Goal: Task Accomplishment & Management: Use online tool/utility

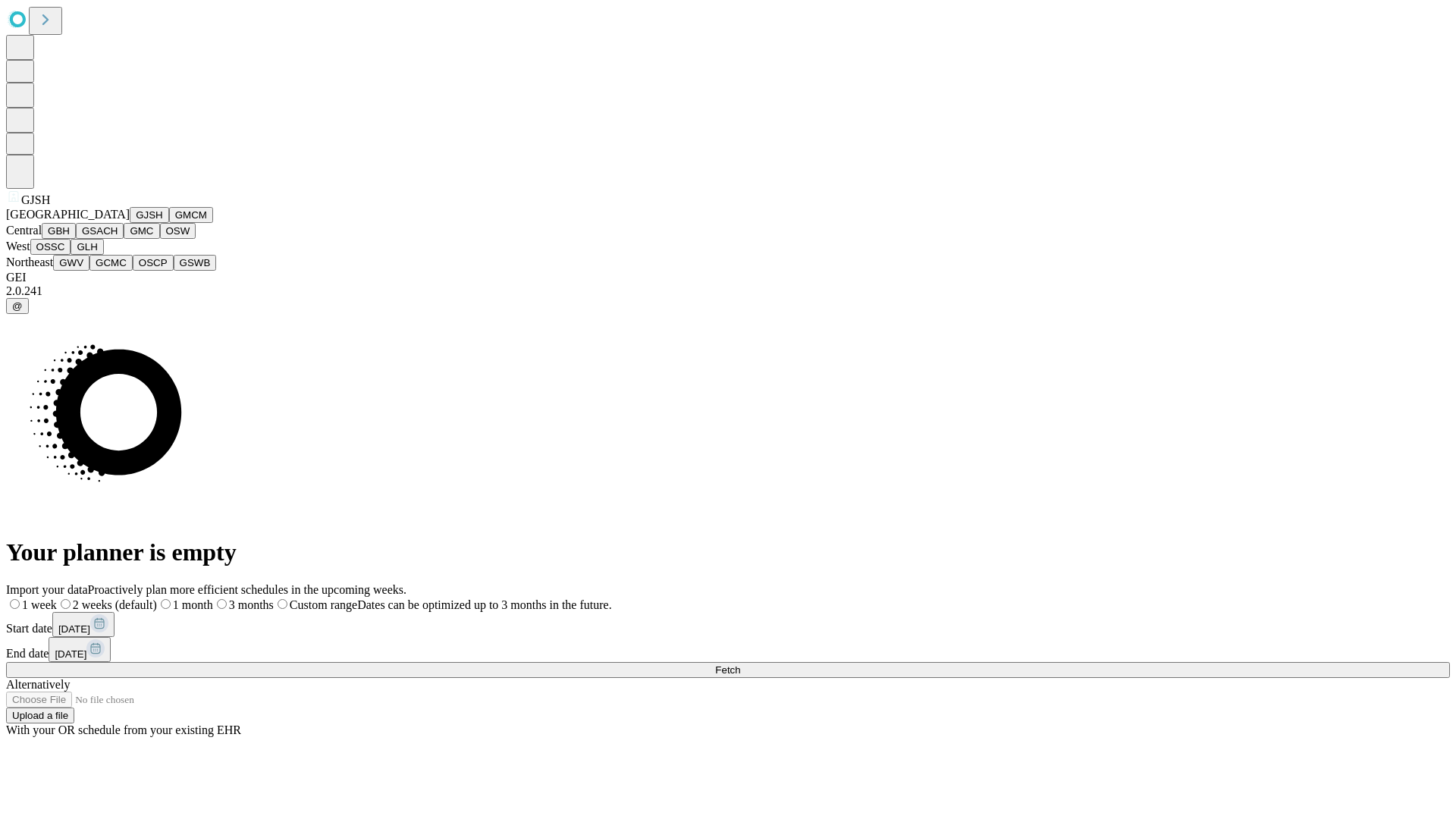
click at [130, 223] on button "GJSH" at bounding box center [149, 215] width 40 height 16
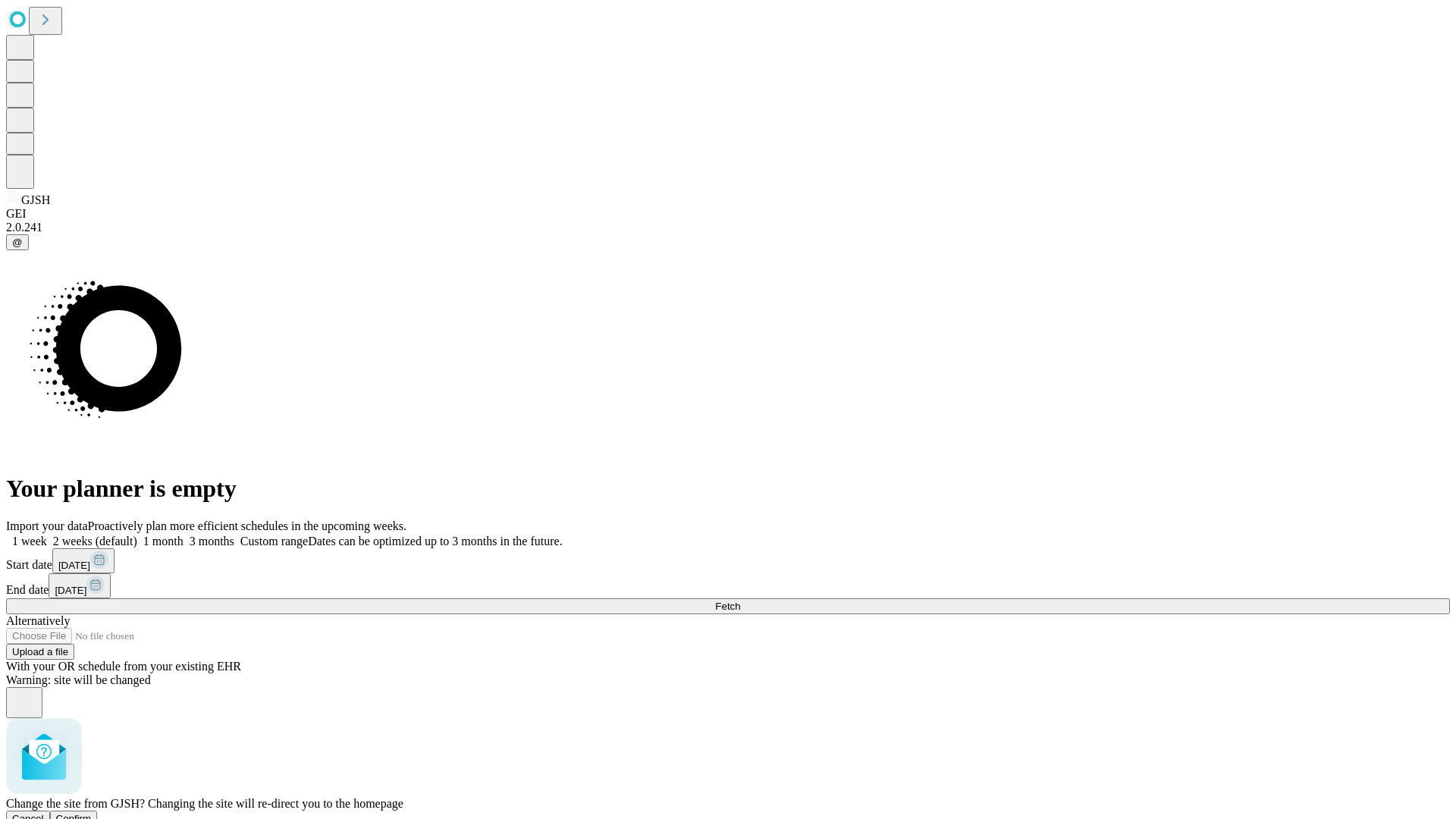
click at [92, 813] on span "Confirm" at bounding box center [73, 818] width 35 height 11
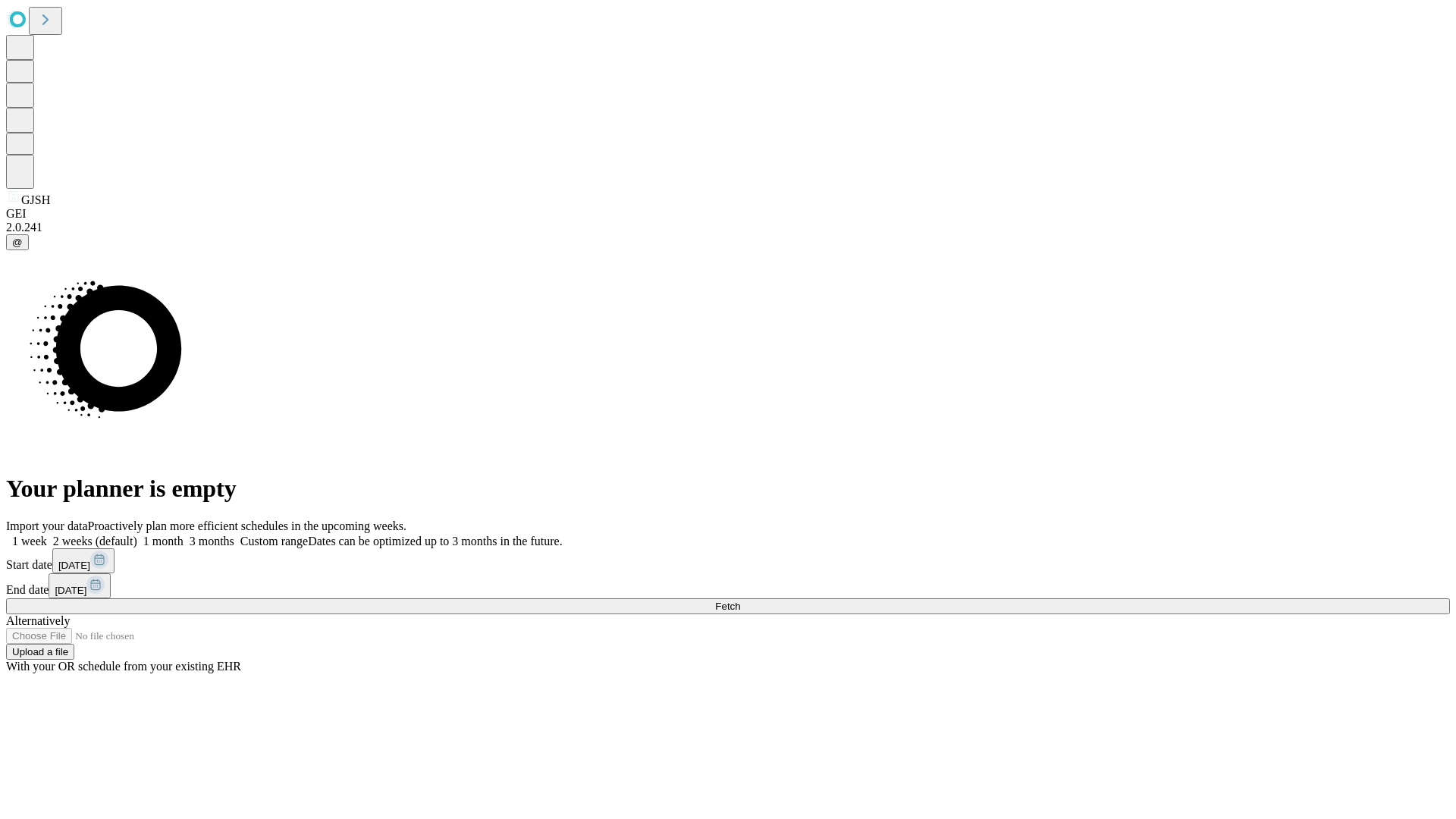
click at [137, 535] on label "2 weeks (default)" at bounding box center [92, 541] width 90 height 13
click at [740, 601] on span "Fetch" at bounding box center [727, 606] width 25 height 11
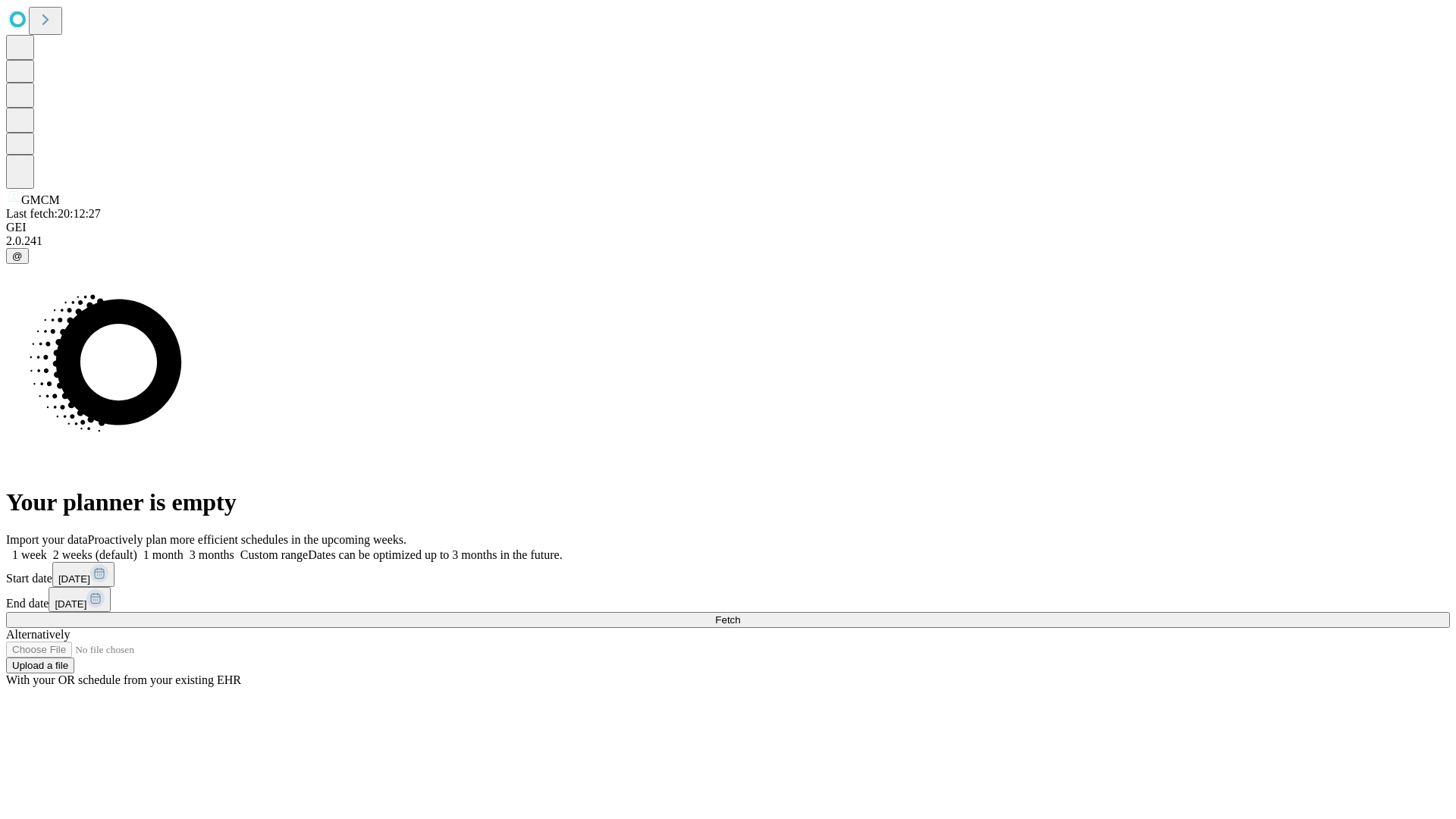
click at [740, 614] on span "Fetch" at bounding box center [727, 620] width 25 height 11
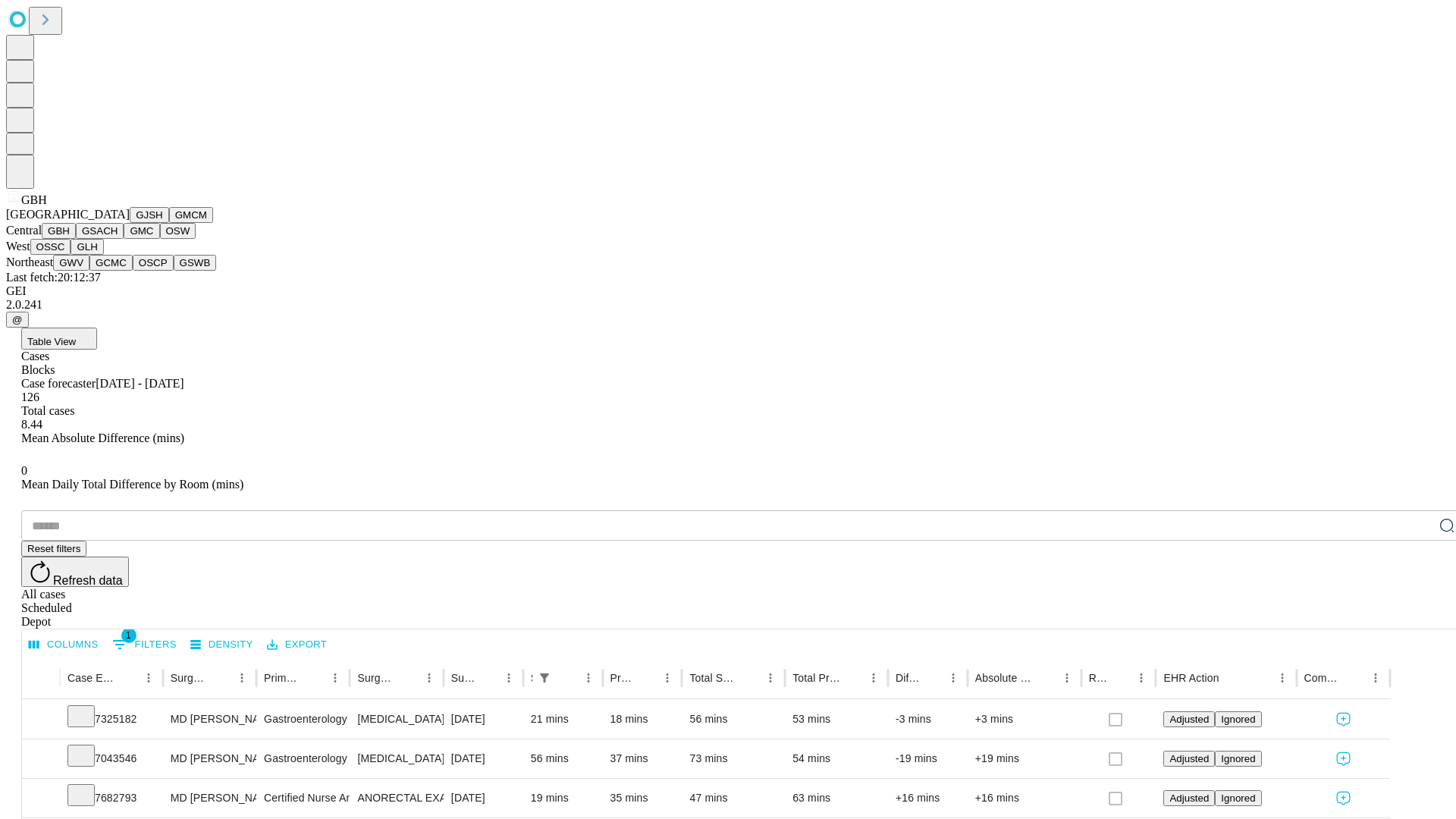
click at [118, 239] on button "GSACH" at bounding box center [100, 231] width 48 height 16
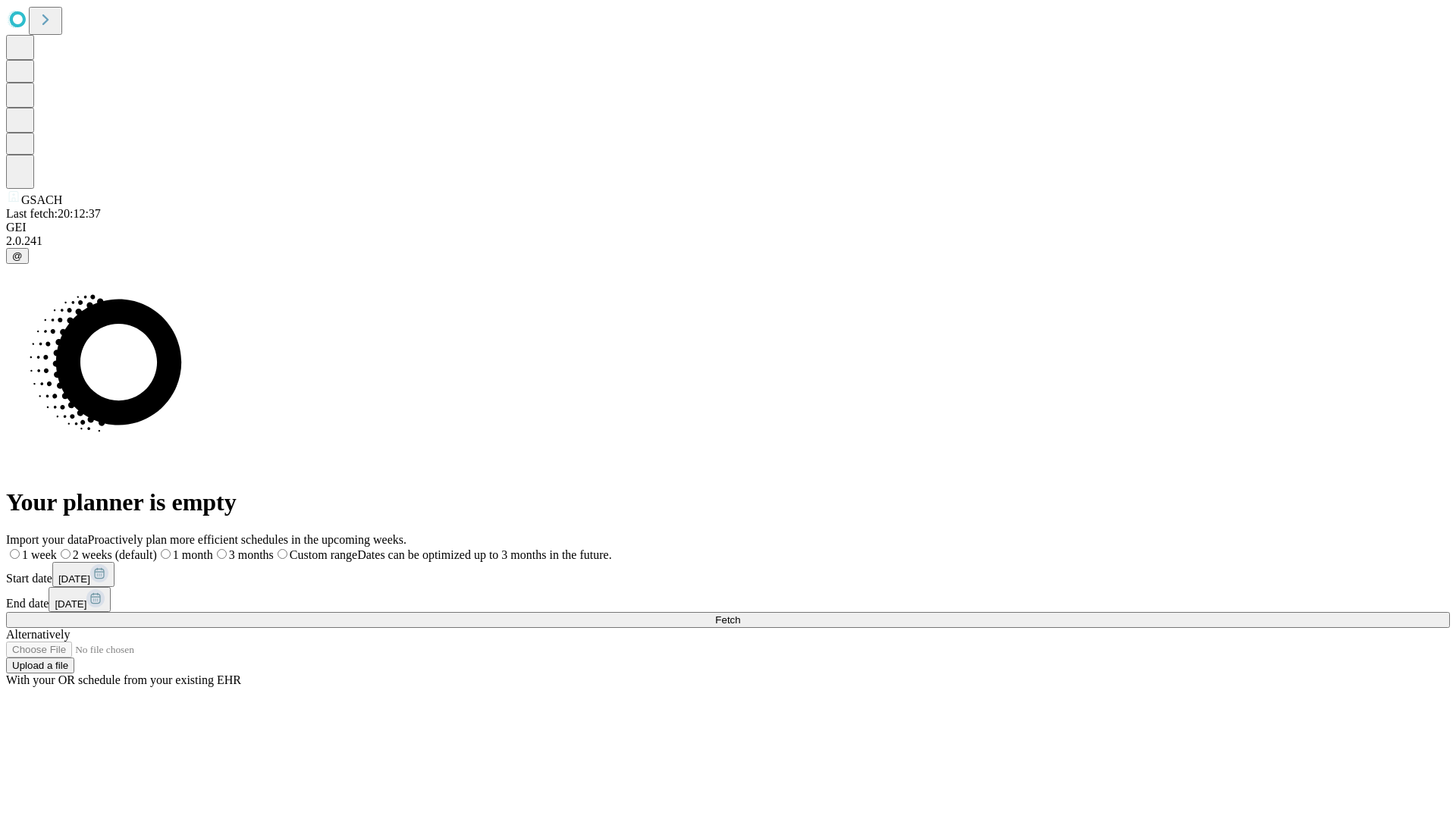
click at [157, 548] on label "2 weeks (default)" at bounding box center [107, 554] width 101 height 13
click at [740, 614] on span "Fetch" at bounding box center [727, 620] width 25 height 11
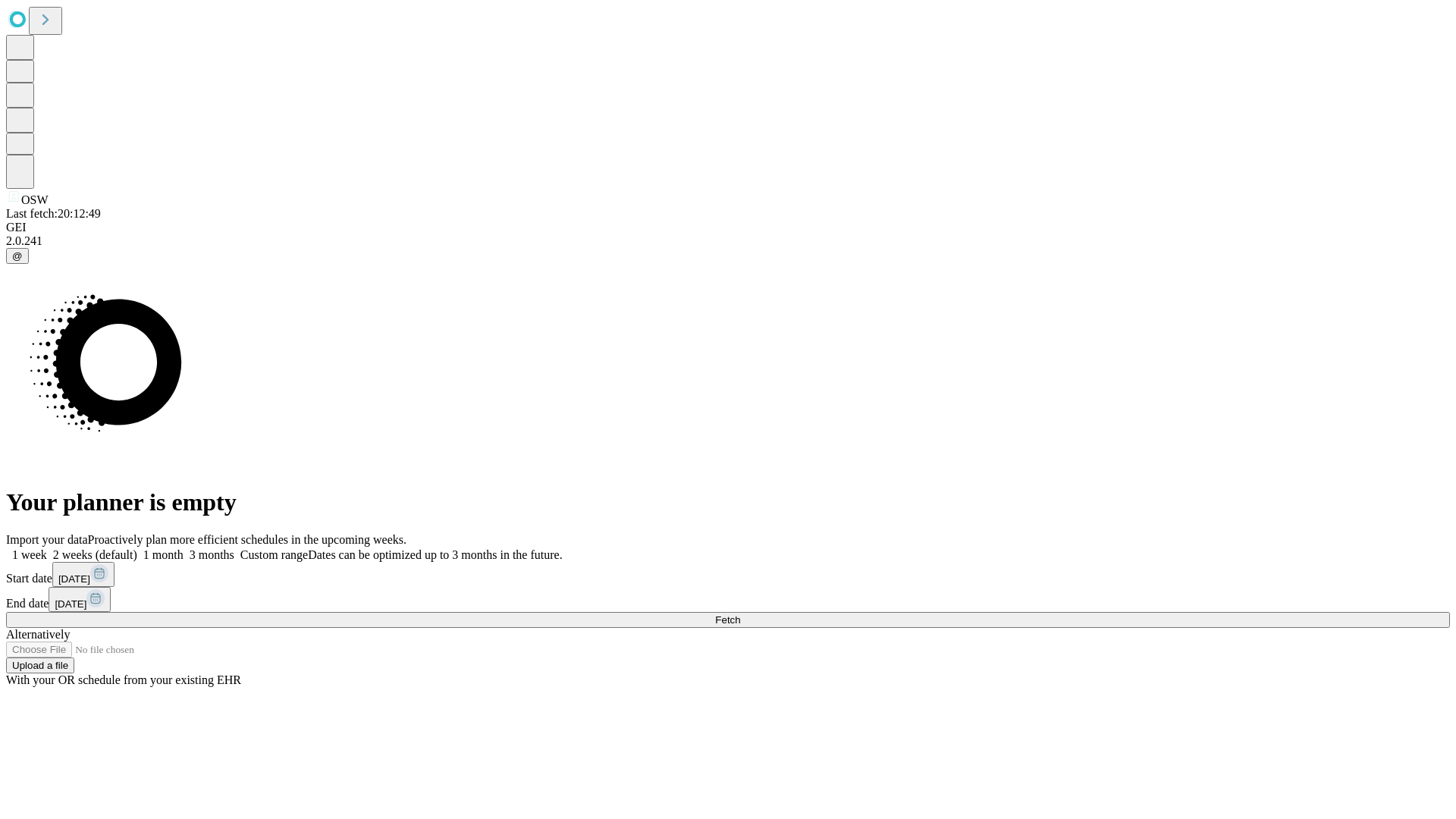
click at [740, 614] on span "Fetch" at bounding box center [727, 620] width 25 height 11
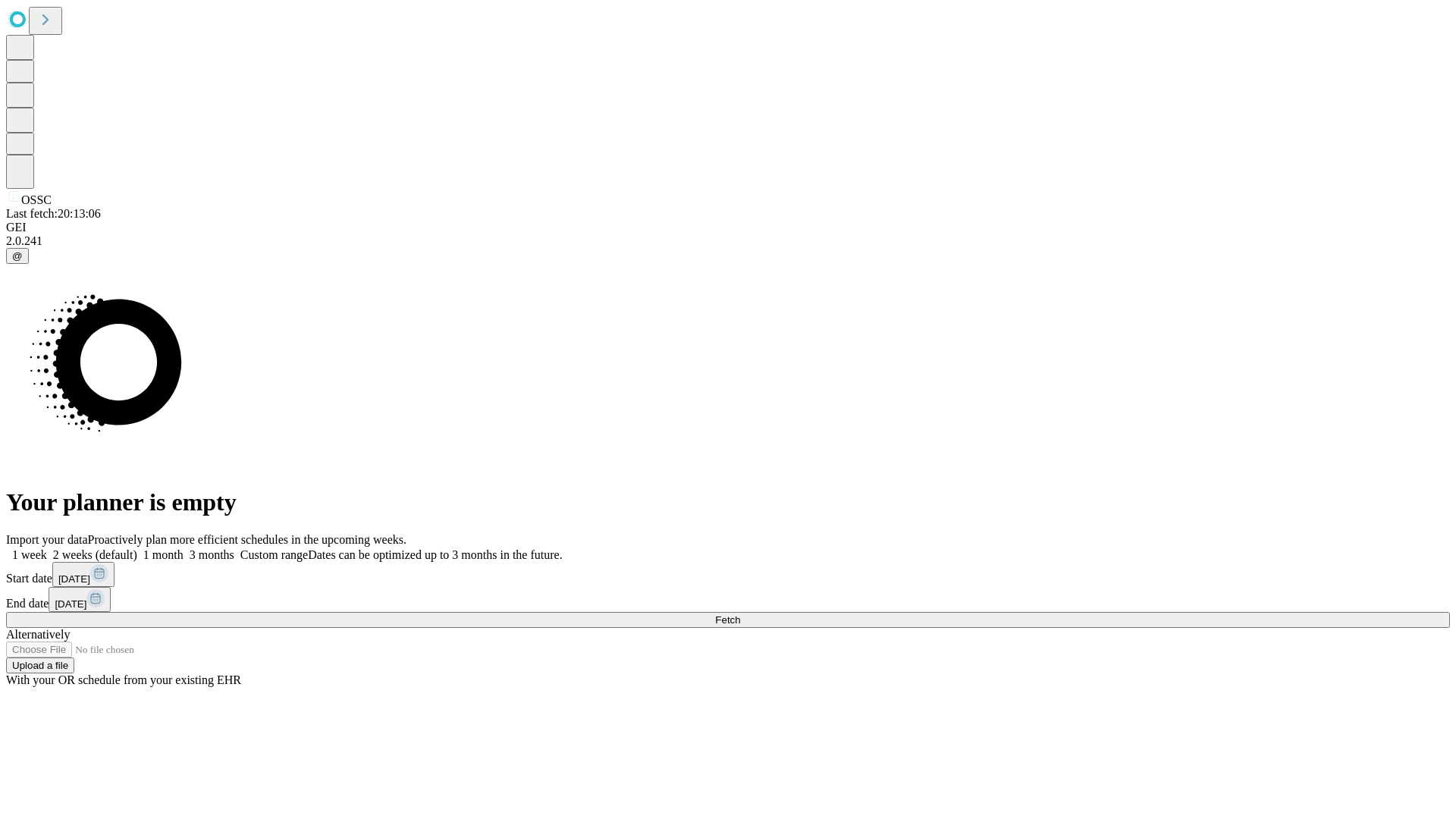
click at [137, 548] on label "2 weeks (default)" at bounding box center [92, 554] width 90 height 13
click at [740, 614] on span "Fetch" at bounding box center [727, 620] width 25 height 11
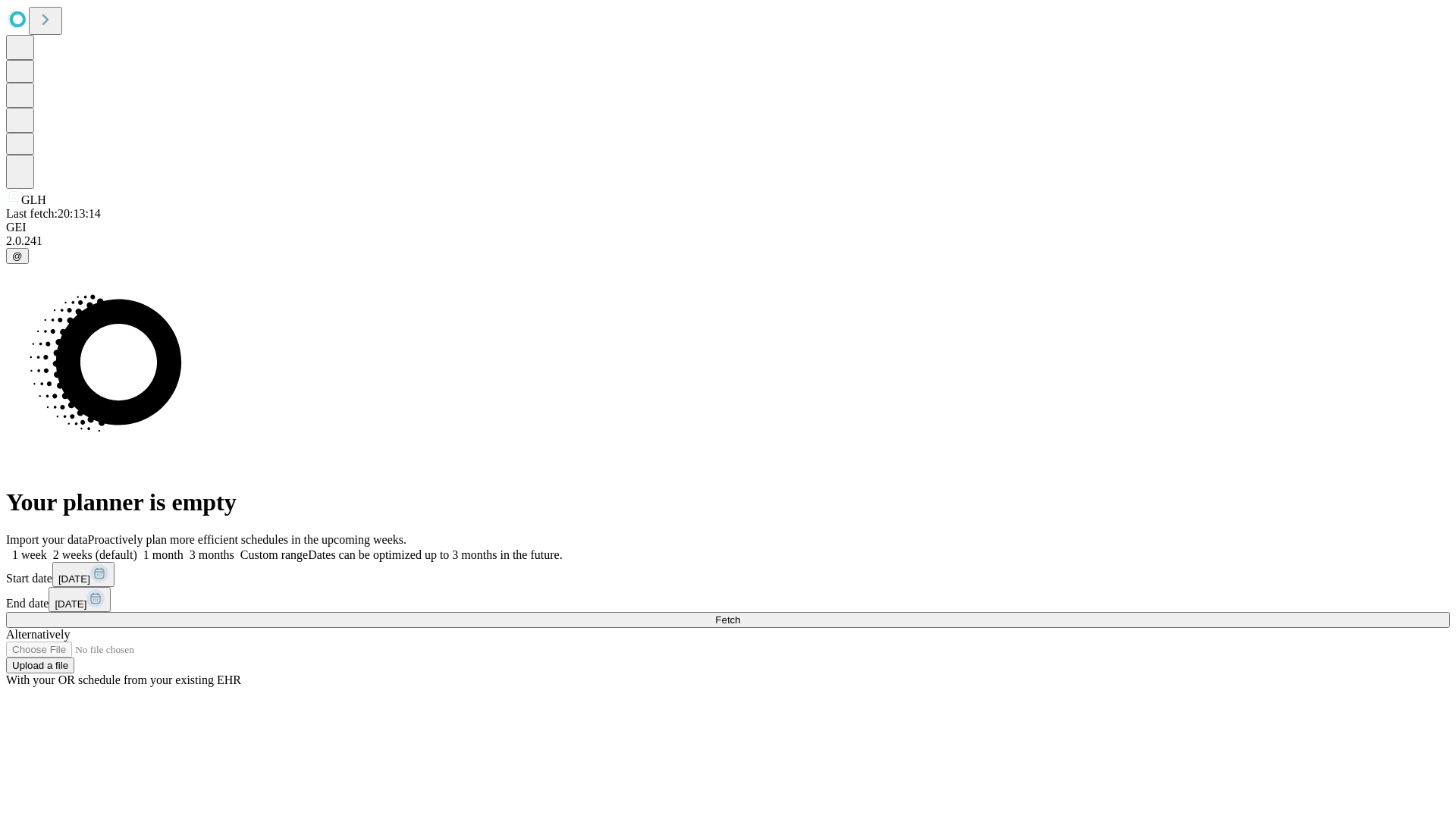
click at [137, 548] on label "2 weeks (default)" at bounding box center [92, 554] width 90 height 13
click at [740, 614] on span "Fetch" at bounding box center [727, 620] width 25 height 11
click at [137, 548] on label "2 weeks (default)" at bounding box center [92, 554] width 90 height 13
click at [740, 614] on span "Fetch" at bounding box center [727, 620] width 25 height 11
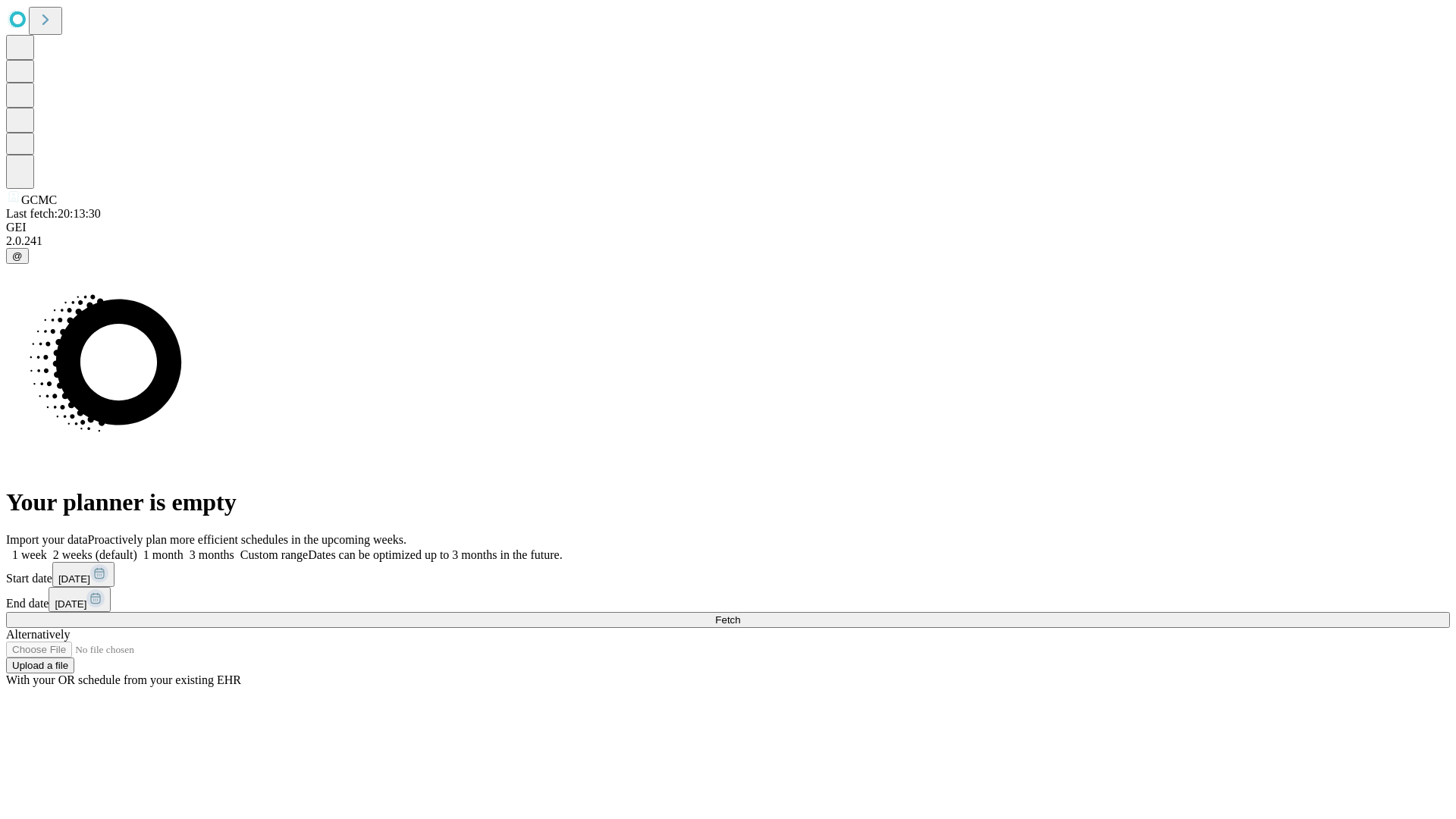
click at [740, 614] on span "Fetch" at bounding box center [727, 620] width 25 height 11
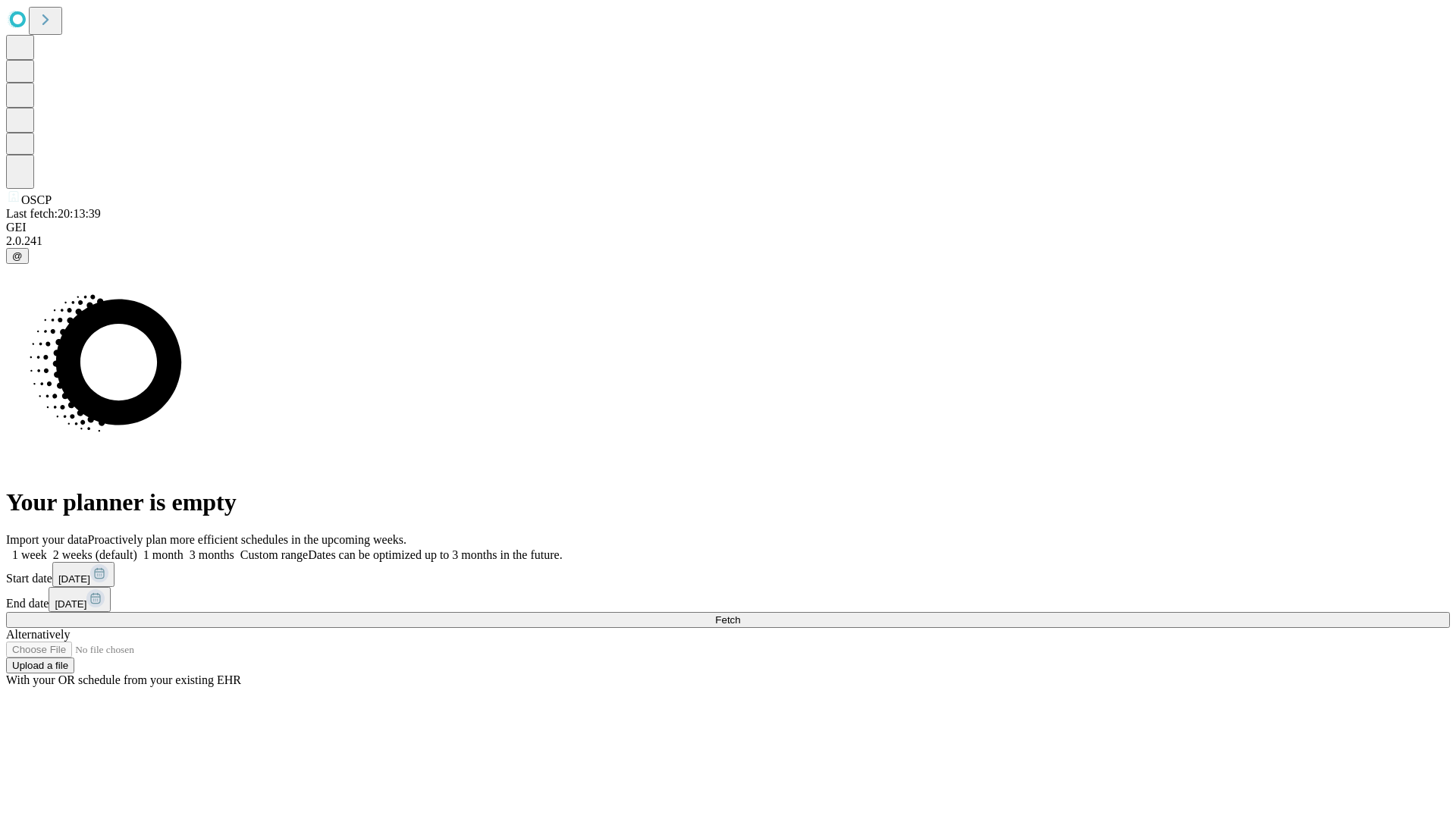
click at [137, 548] on label "2 weeks (default)" at bounding box center [92, 554] width 90 height 13
click at [740, 614] on span "Fetch" at bounding box center [727, 620] width 25 height 11
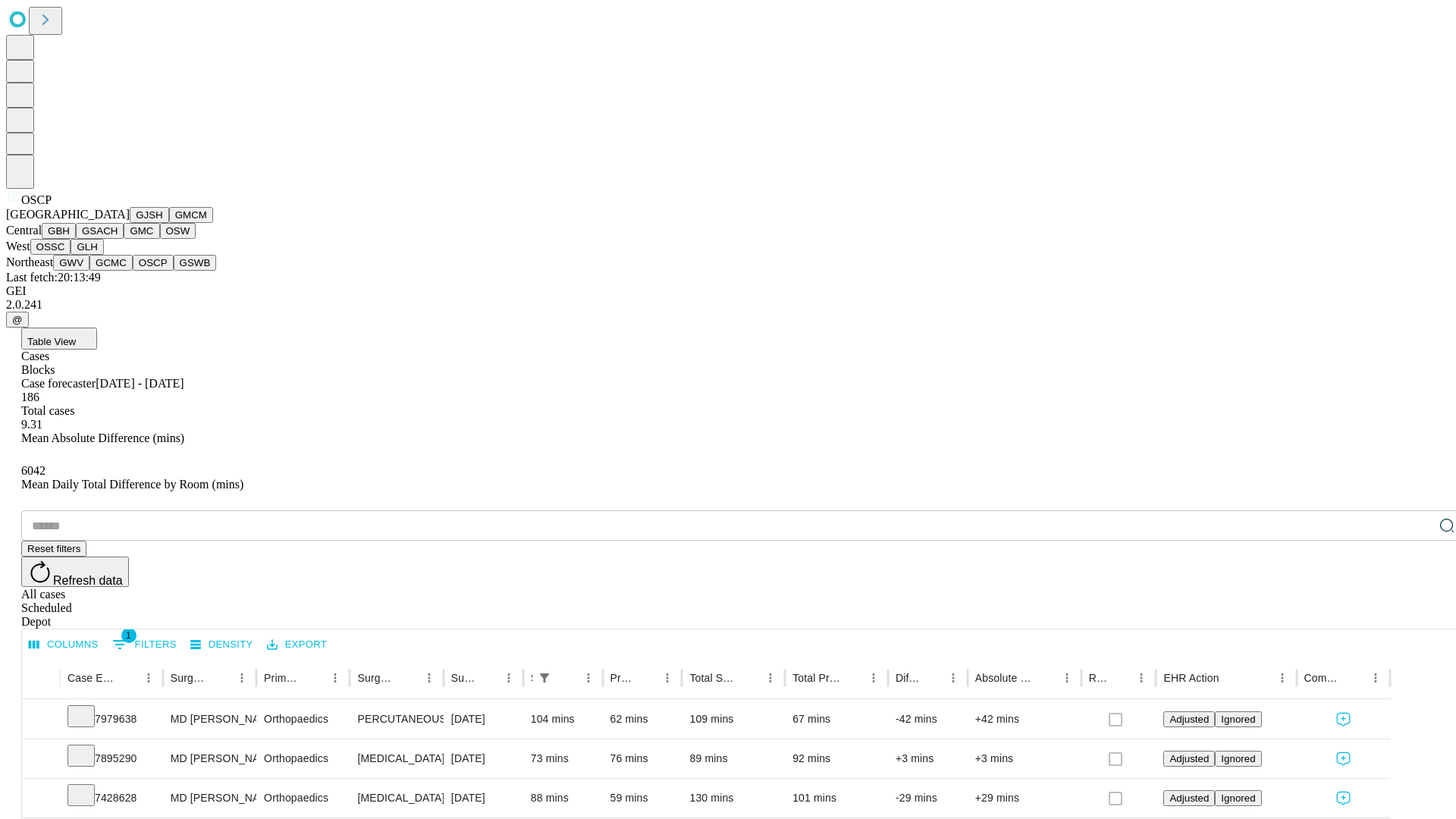
click at [174, 271] on button "GSWB" at bounding box center [195, 263] width 43 height 16
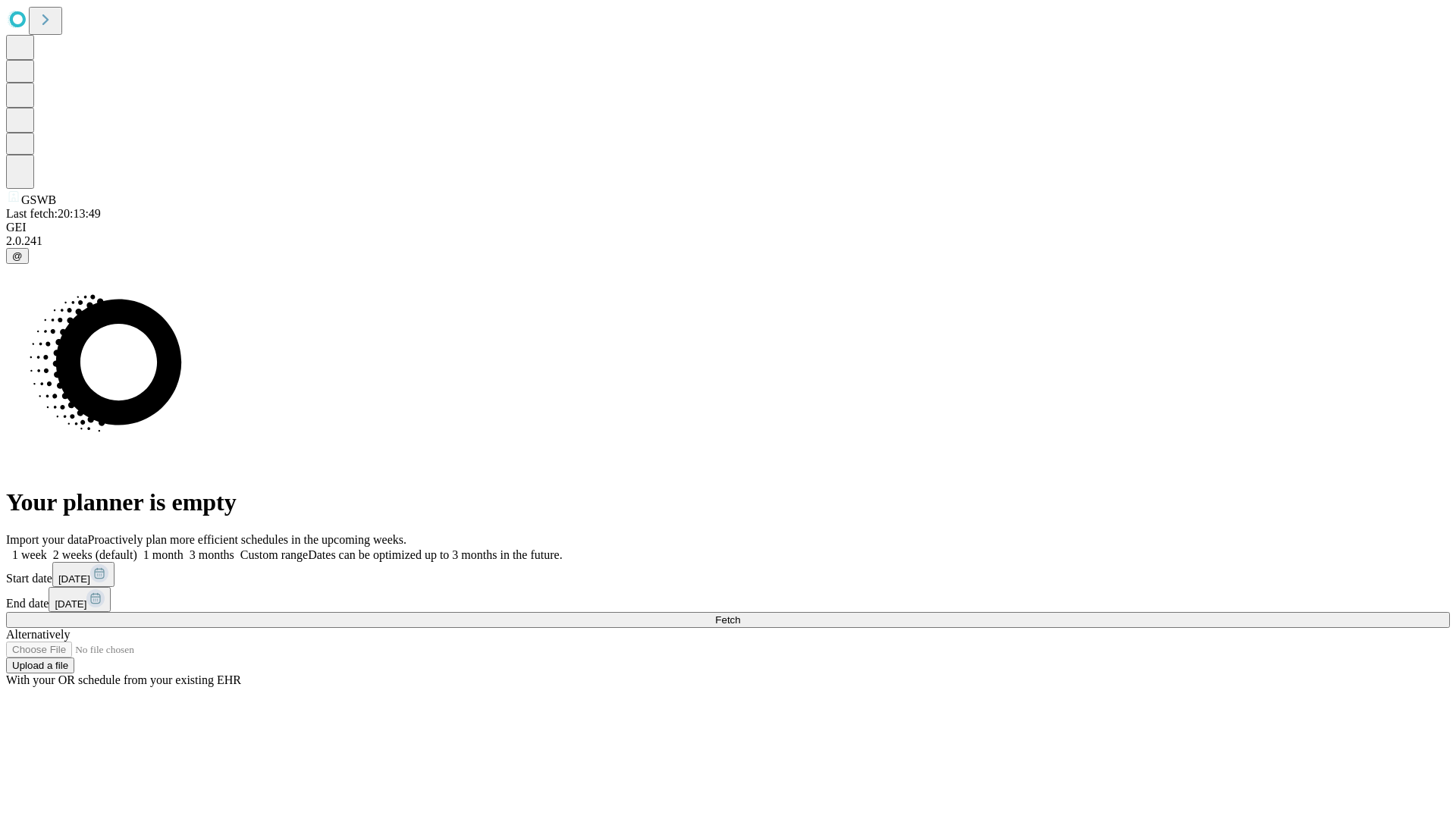
click at [137, 548] on label "2 weeks (default)" at bounding box center [92, 554] width 90 height 13
click at [740, 614] on span "Fetch" at bounding box center [727, 620] width 25 height 11
